Goal: Task Accomplishment & Management: Manage account settings

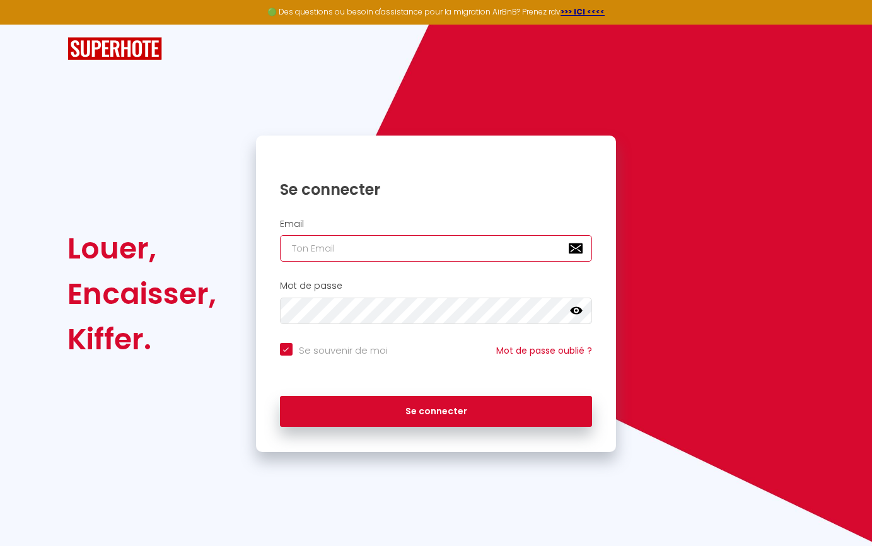
click at [380, 247] on input "email" at bounding box center [436, 248] width 313 height 26
click at [380, 253] on input "email" at bounding box center [436, 248] width 313 height 26
click at [387, 218] on div "Email" at bounding box center [436, 244] width 361 height 62
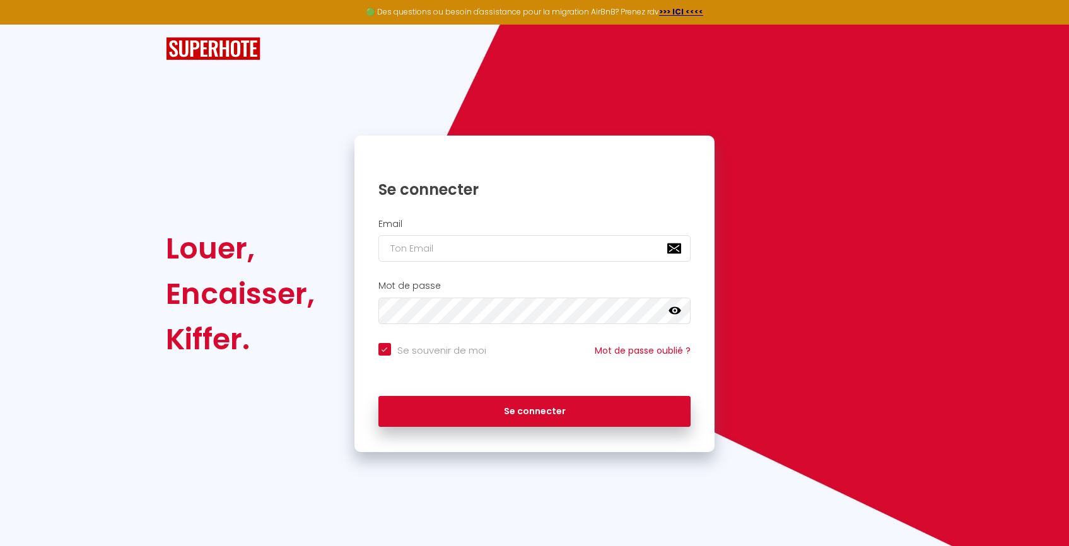
click at [541, 262] on div "Email" at bounding box center [534, 244] width 361 height 62
click at [541, 251] on input "email" at bounding box center [534, 248] width 313 height 26
paste input "[EMAIL_ADDRESS][DOMAIN_NAME]"
type input "[EMAIL_ADDRESS][DOMAIN_NAME]"
checkbox input "true"
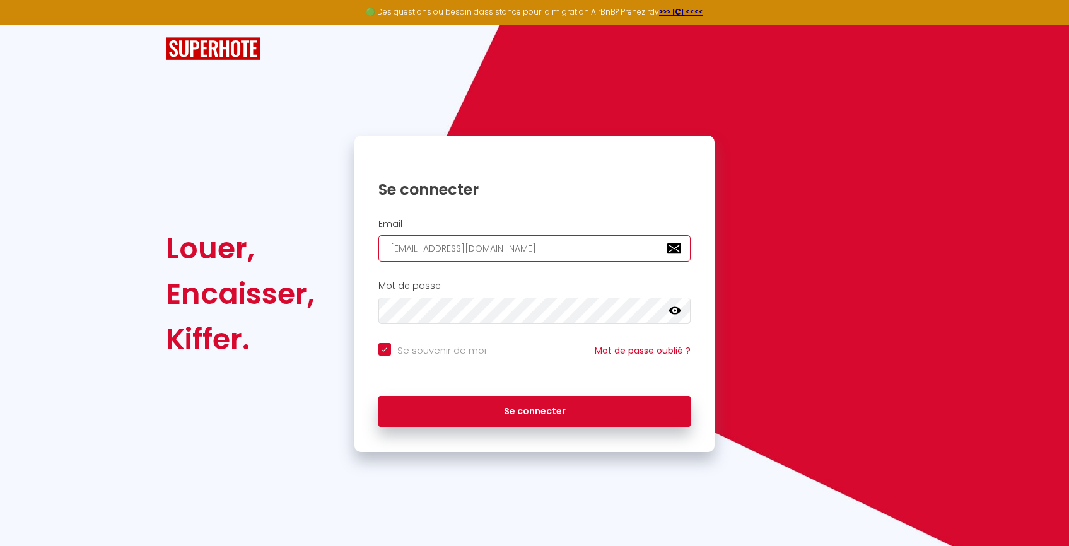
type input "[EMAIL_ADDRESS][DOMAIN_NAME]"
click at [378, 396] on button "Se connecter" at bounding box center [534, 412] width 313 height 32
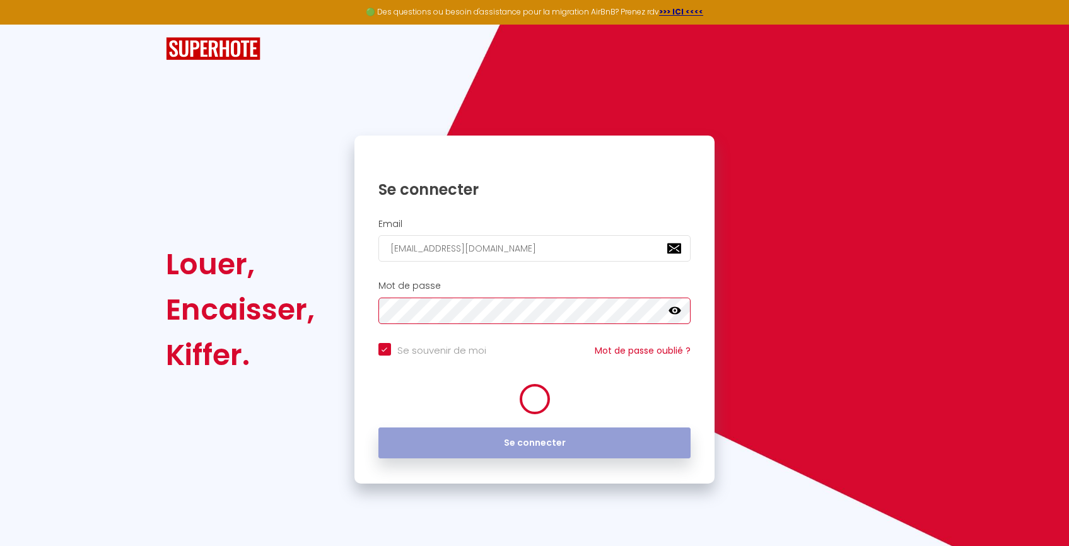
checkbox input "true"
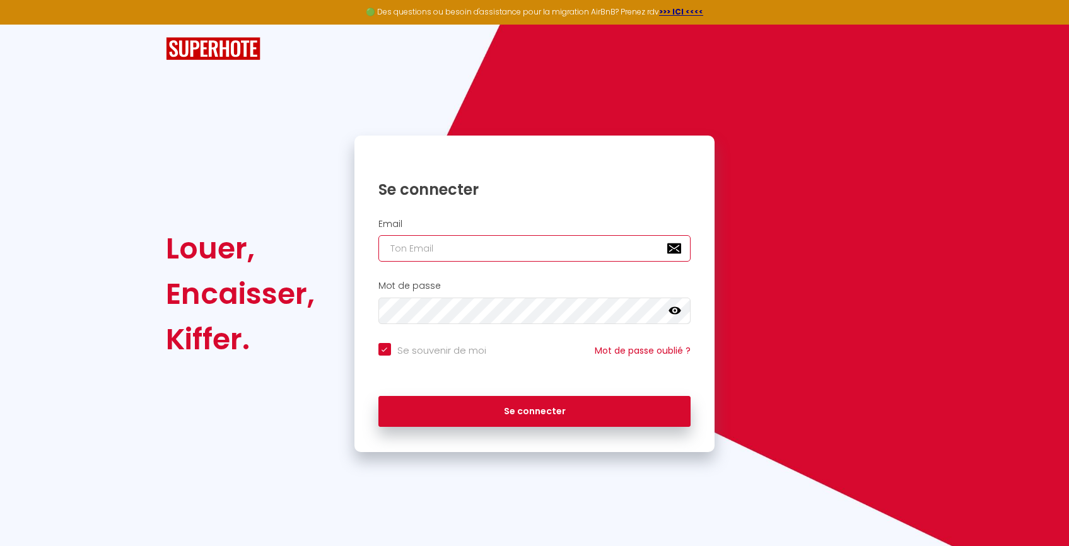
click at [552, 245] on input "email" at bounding box center [534, 248] width 313 height 26
click at [396, 259] on input "email" at bounding box center [534, 248] width 313 height 26
type input "s"
checkbox input "true"
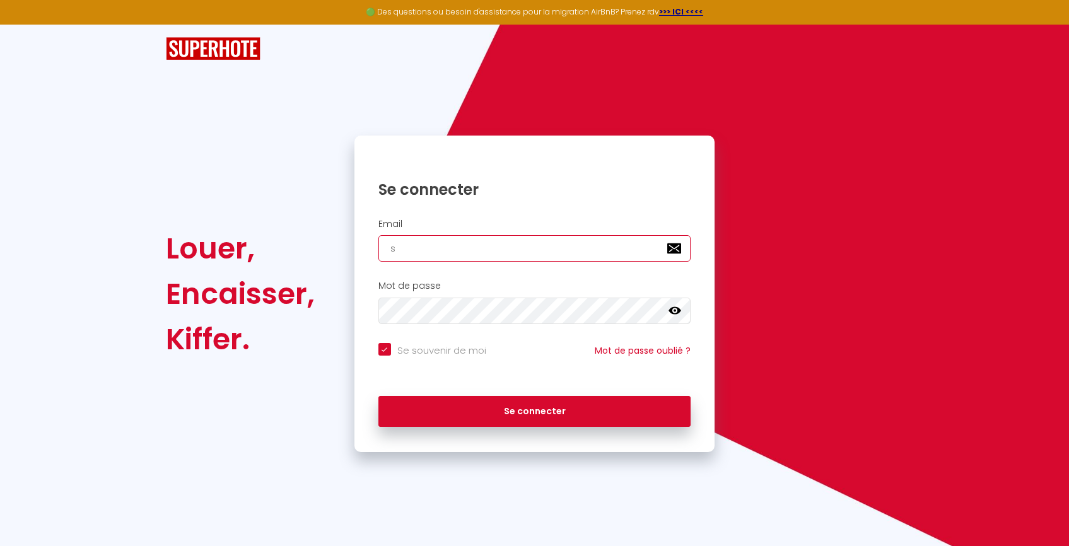
type input "su"
checkbox input "true"
type input "sup"
checkbox input "true"
type input "su"
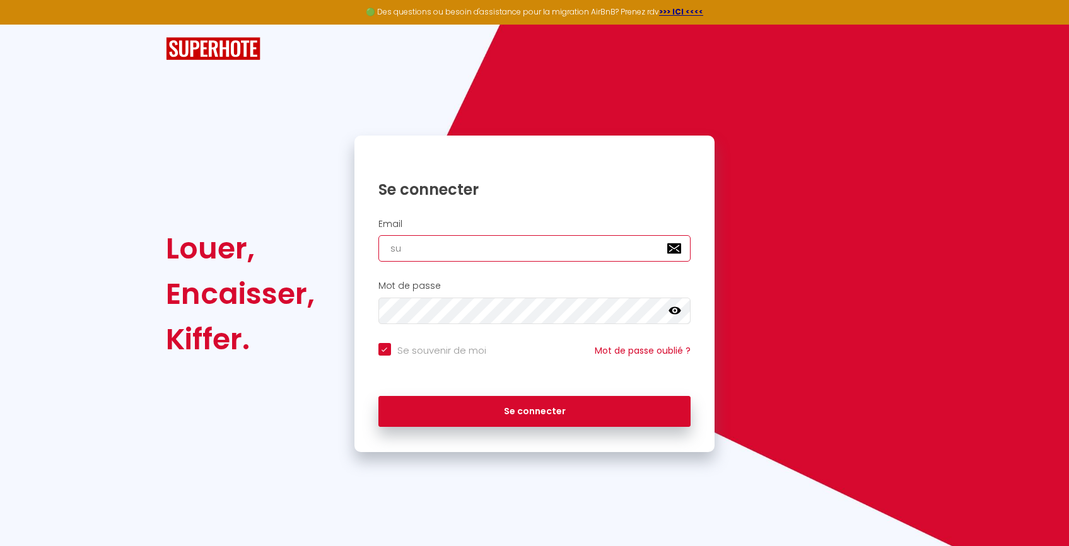
checkbox input "true"
type input "s"
checkbox input "true"
click at [520, 247] on input "email" at bounding box center [534, 248] width 313 height 26
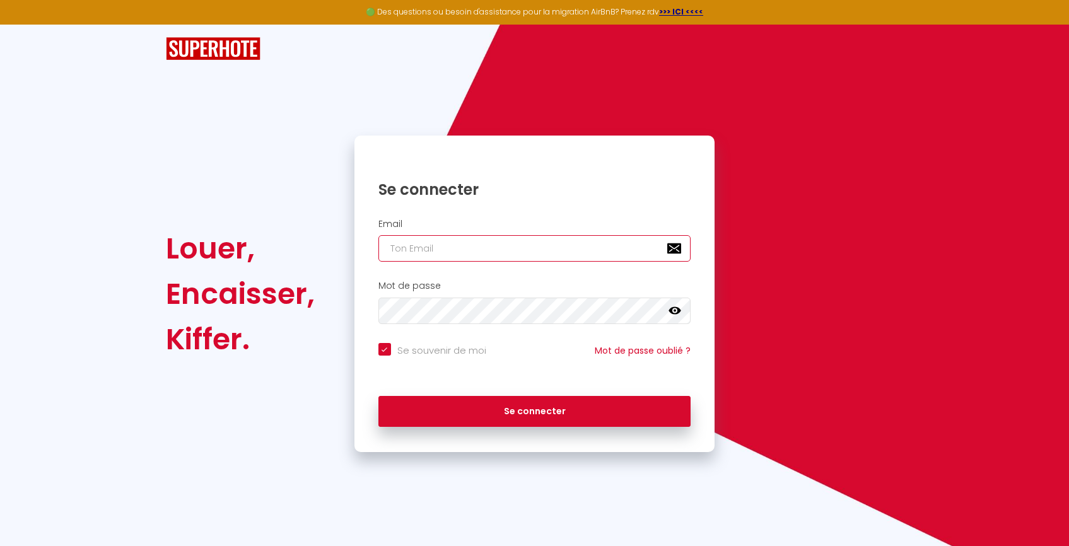
paste input "lespacedetente@gmail.com"
type input "lespacedetente@gmail.com"
checkbox input "true"
type input "lespacedetente@gmail.com"
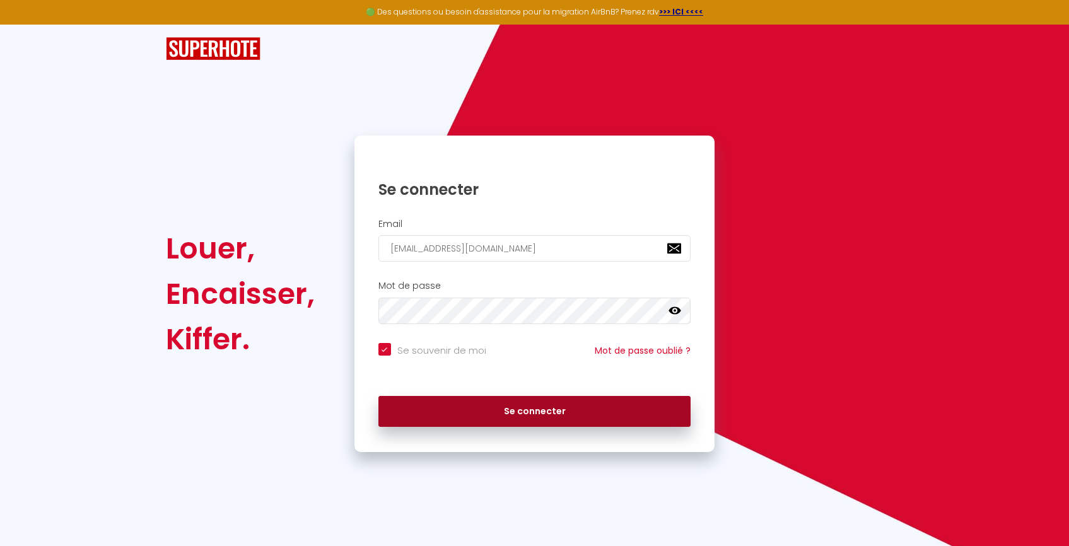
click at [472, 417] on button "Se connecter" at bounding box center [534, 412] width 313 height 32
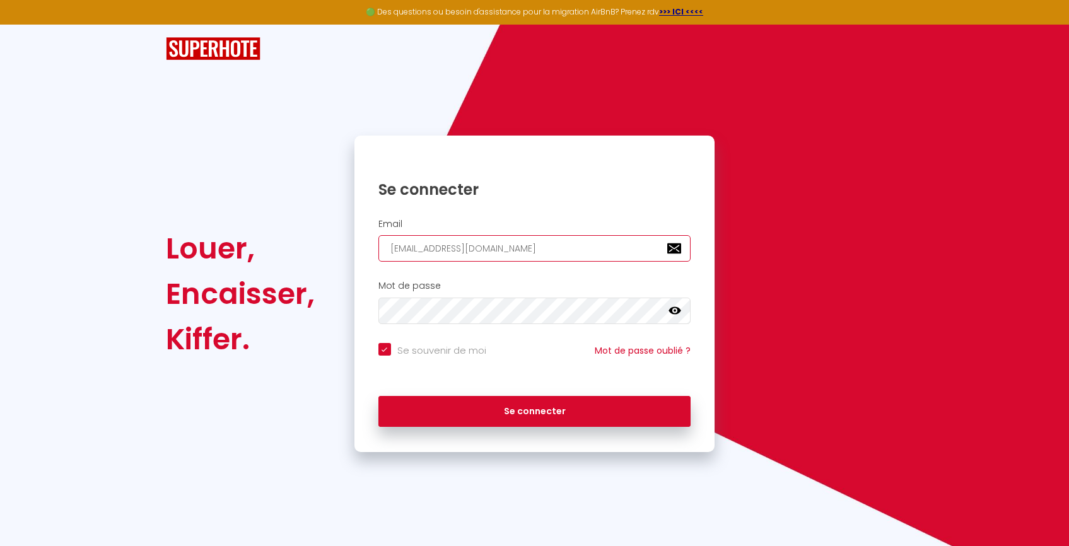
click at [568, 258] on input "lespacedetente@gmail.com" at bounding box center [534, 248] width 313 height 26
drag, startPoint x: 569, startPoint y: 256, endPoint x: 351, endPoint y: 251, distance: 218.3
click at [351, 251] on div "Se connecter Email lespacedetente@gmail.com Mot de passe false Se souvenir de m…" at bounding box center [534, 294] width 377 height 317
click at [827, 338] on div "Louer, Encaisser, Kiffer. Se connecter Email lespacedetente@gmail.com Mot de pa…" at bounding box center [534, 294] width 754 height 317
click at [333, 295] on div "Louer, Encaisser, Kiffer. Se connecter Email lespacedetente@gmail.com Mot de pa…" at bounding box center [534, 294] width 754 height 317
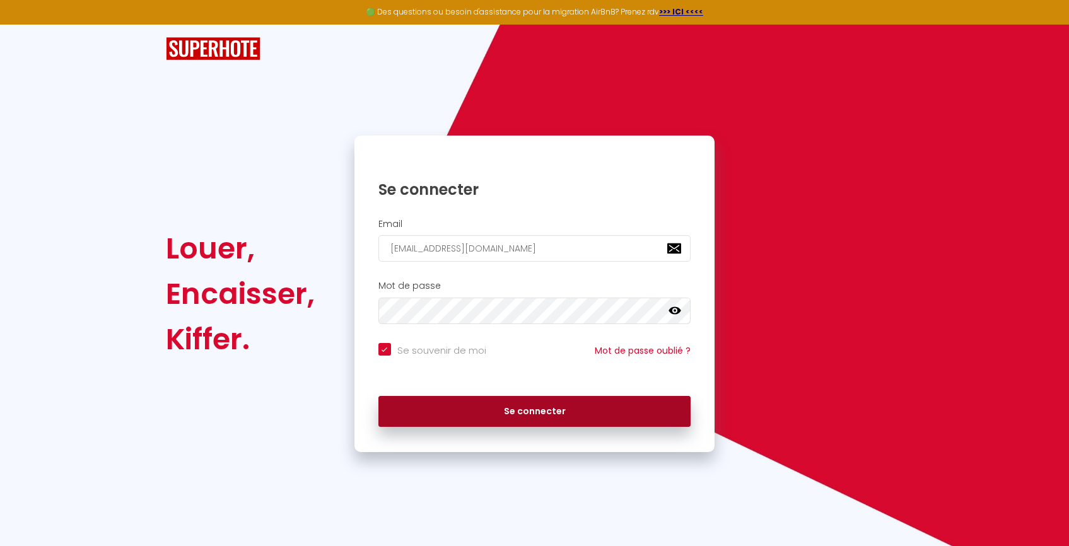
click at [531, 417] on button "Se connecter" at bounding box center [534, 412] width 313 height 32
checkbox input "true"
